Goal: Use online tool/utility: Utilize a website feature to perform a specific function

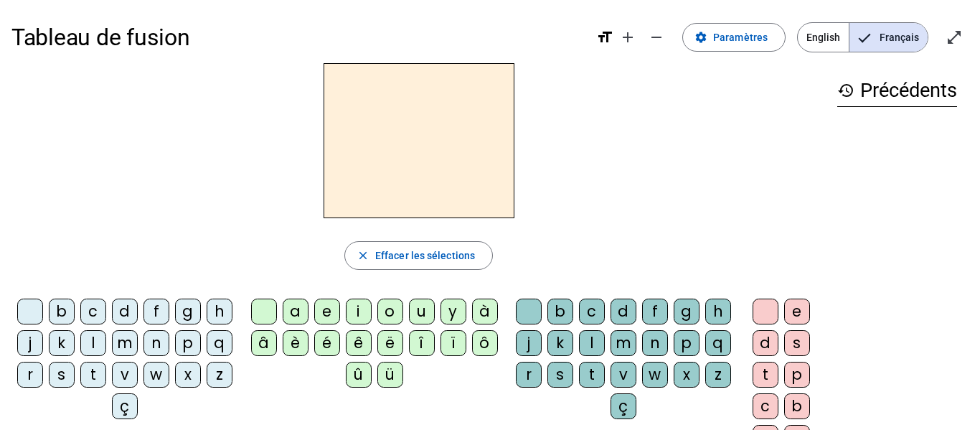
click at [169, 344] on div "n" at bounding box center [156, 343] width 26 height 26
click at [391, 306] on div "o" at bounding box center [390, 311] width 26 height 26
click at [605, 376] on div "t" at bounding box center [592, 374] width 26 height 26
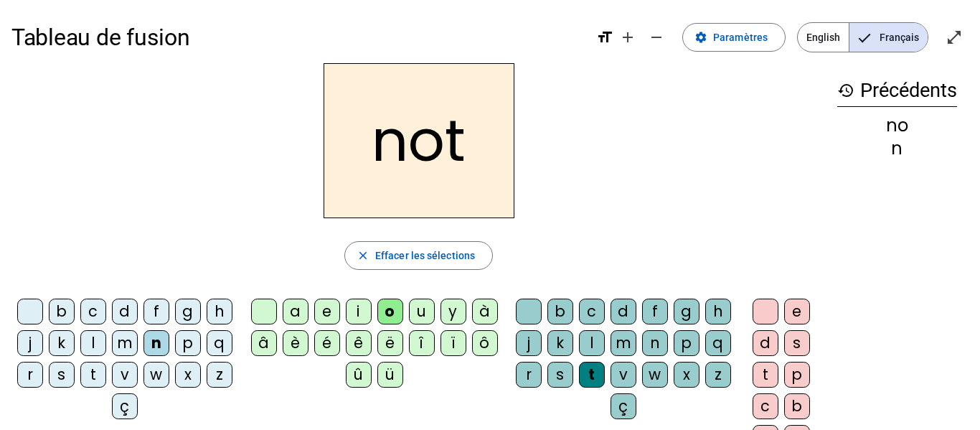
click at [794, 314] on div "e" at bounding box center [797, 311] width 26 height 26
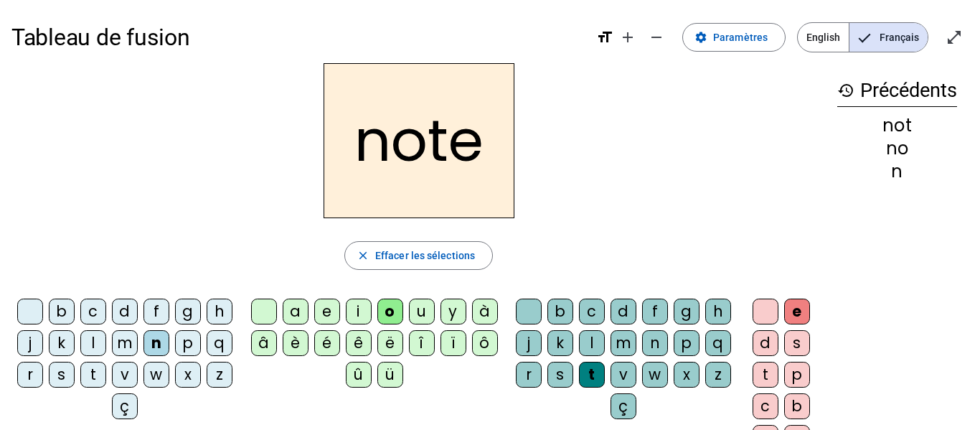
click at [138, 376] on div "v" at bounding box center [125, 374] width 26 height 26
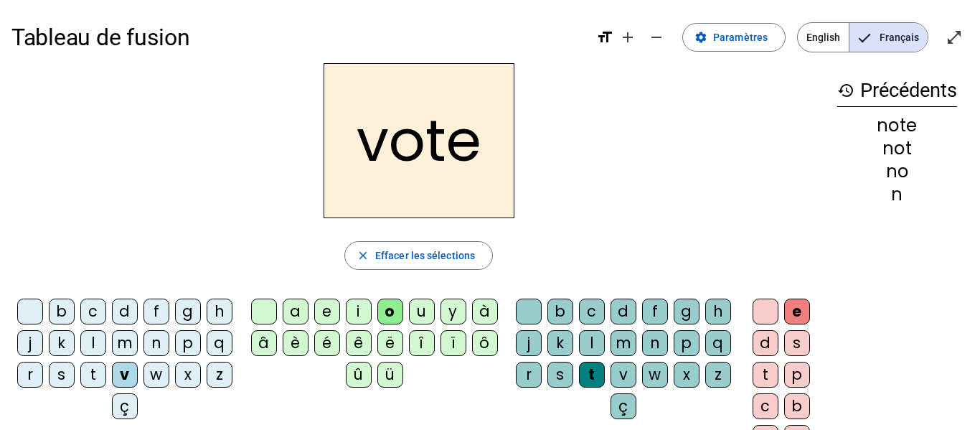
click at [350, 311] on div "i" at bounding box center [359, 311] width 26 height 26
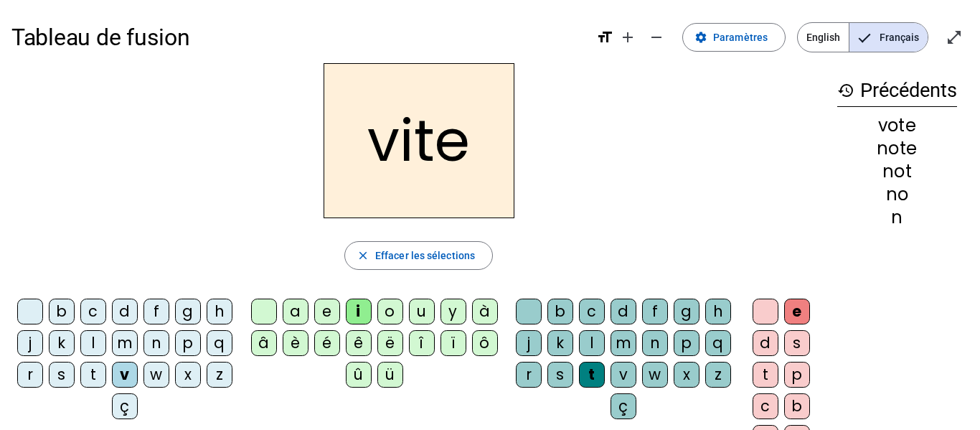
click at [636, 311] on div "d" at bounding box center [623, 311] width 26 height 26
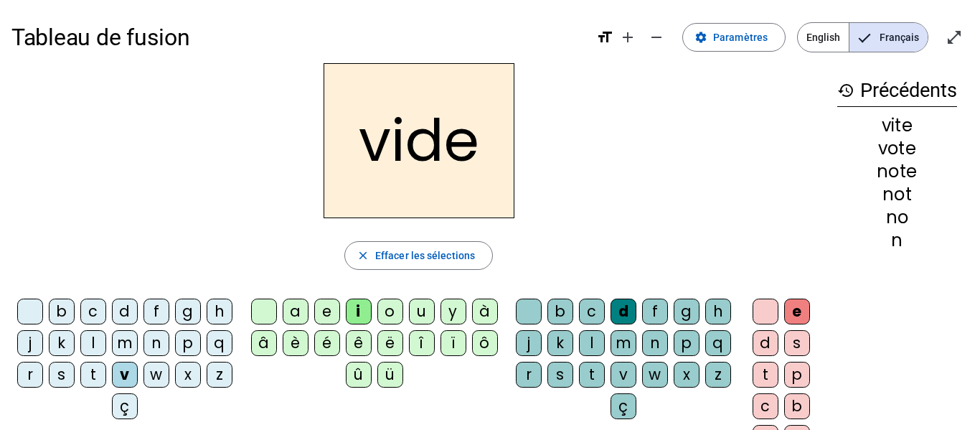
click at [43, 374] on div "r" at bounding box center [30, 374] width 26 height 26
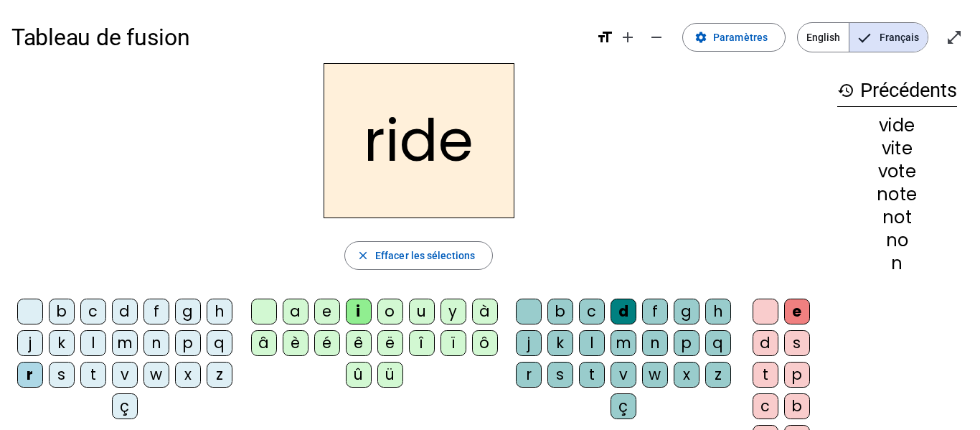
click at [422, 314] on div "u" at bounding box center [422, 311] width 26 height 26
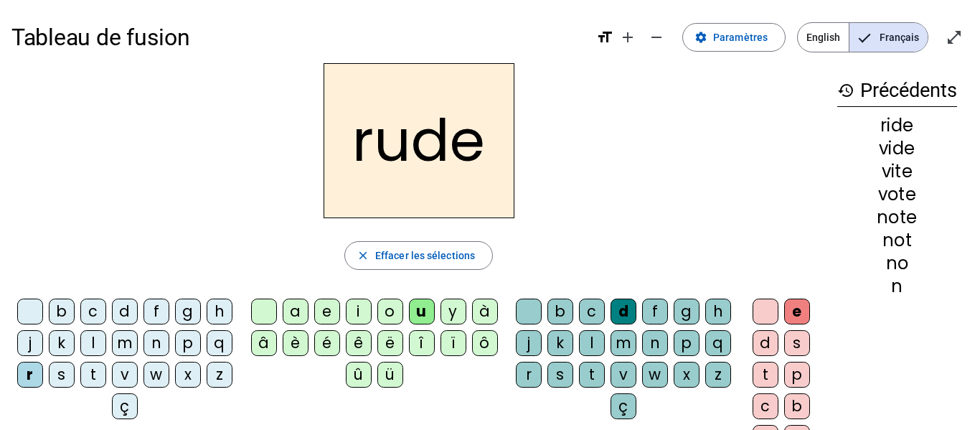
click at [573, 374] on div "s" at bounding box center [560, 374] width 26 height 26
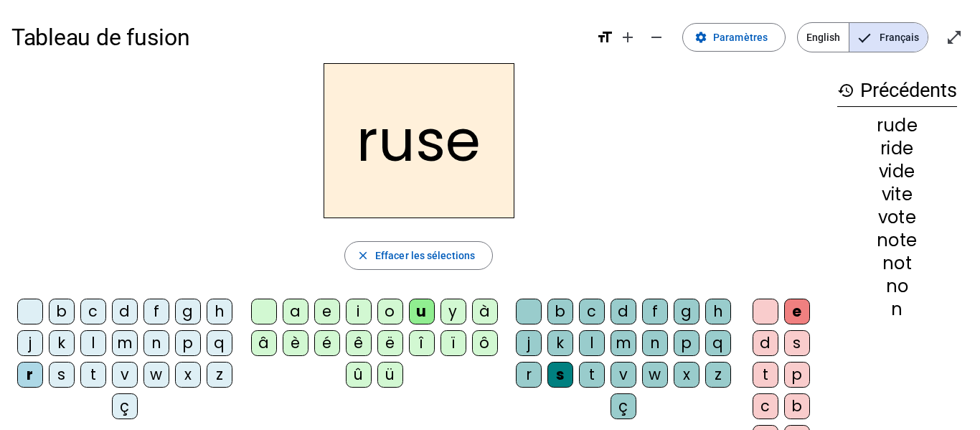
click at [138, 352] on div "m" at bounding box center [125, 343] width 26 height 26
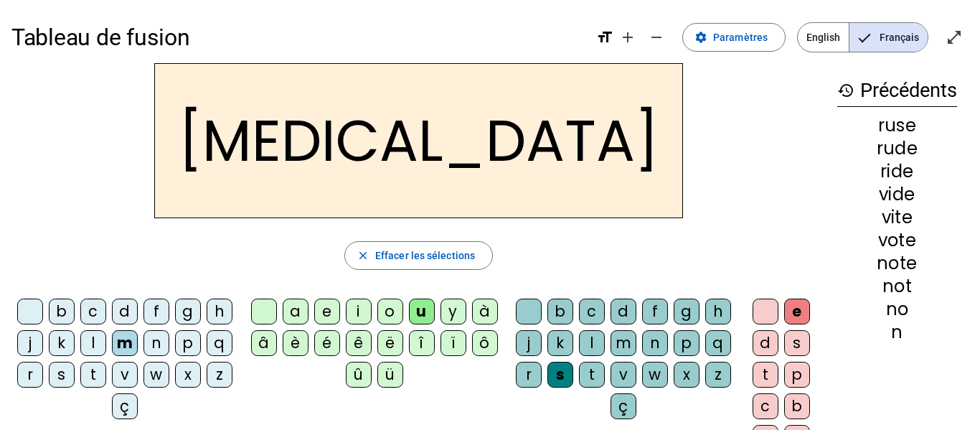
click at [75, 313] on div "b" at bounding box center [62, 311] width 26 height 26
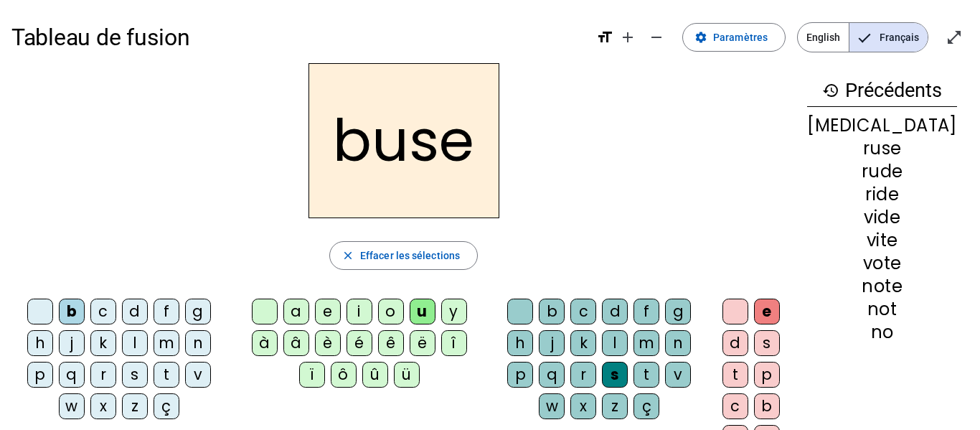
click at [441, 353] on div "î" at bounding box center [454, 343] width 26 height 26
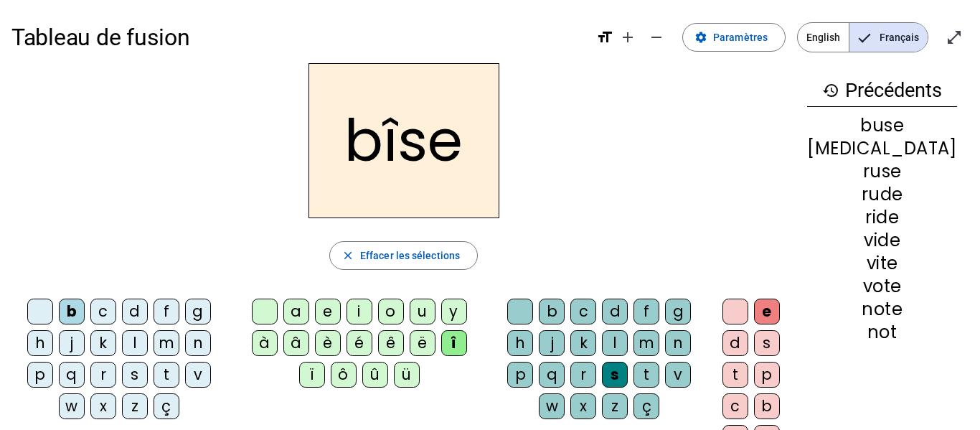
click at [368, 310] on div "i" at bounding box center [359, 311] width 26 height 26
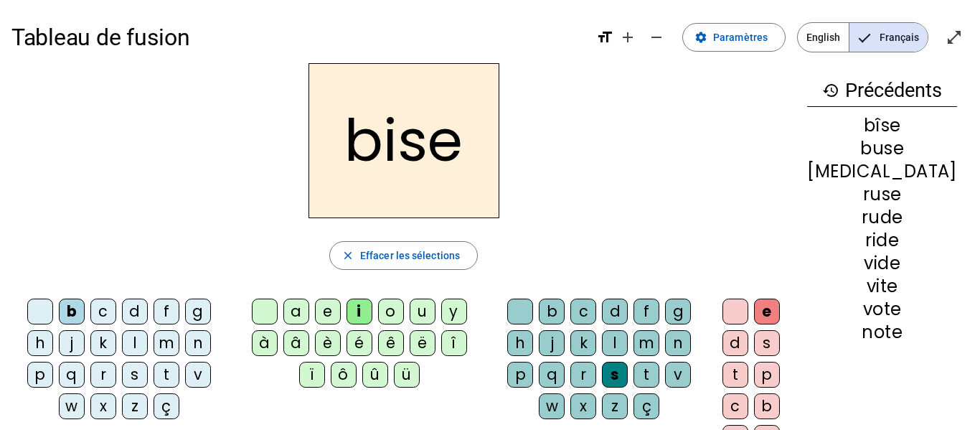
click at [293, 310] on div "a" at bounding box center [296, 311] width 26 height 26
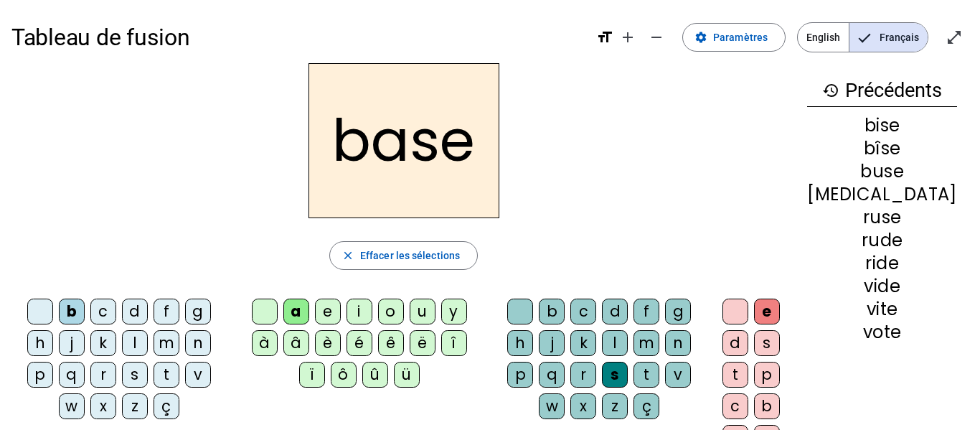
click at [748, 315] on div at bounding box center [735, 311] width 26 height 26
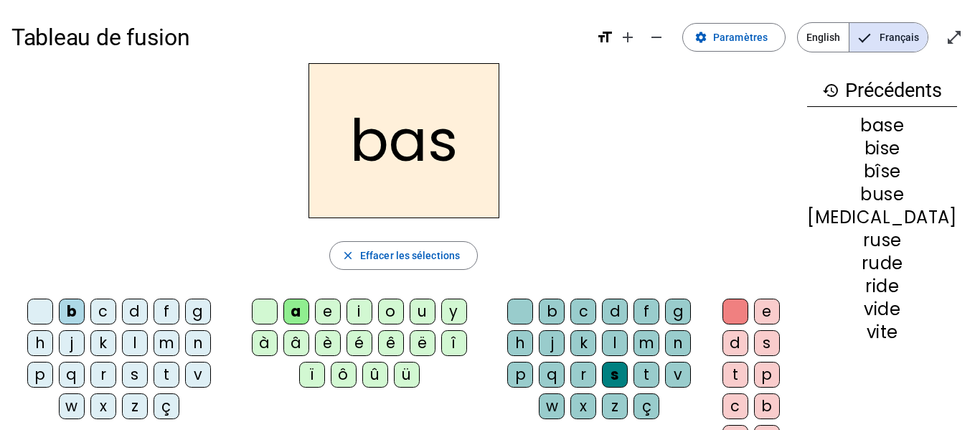
click at [779, 312] on div "e" at bounding box center [767, 311] width 26 height 26
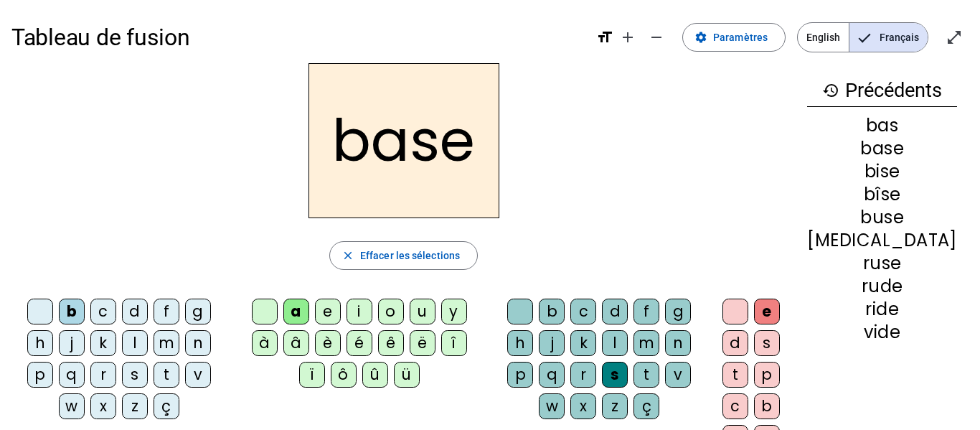
click at [748, 314] on div at bounding box center [735, 311] width 26 height 26
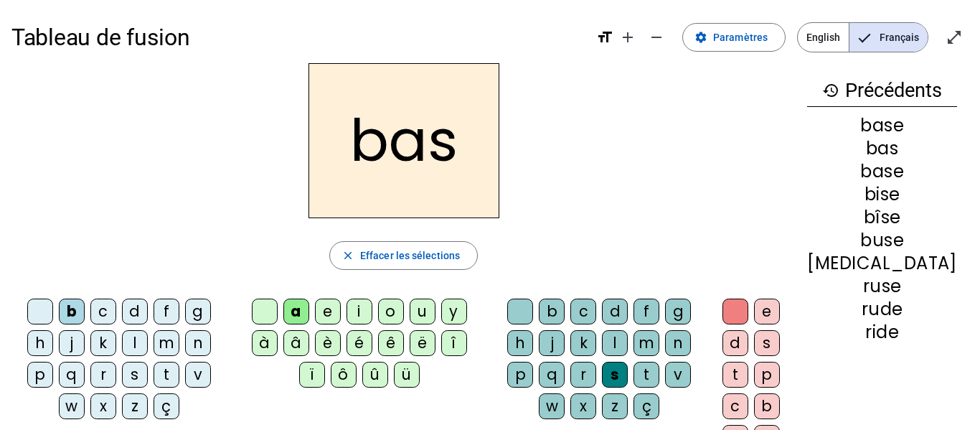
click at [47, 375] on div "p" at bounding box center [40, 374] width 26 height 26
